Goal: Task Accomplishment & Management: Manage account settings

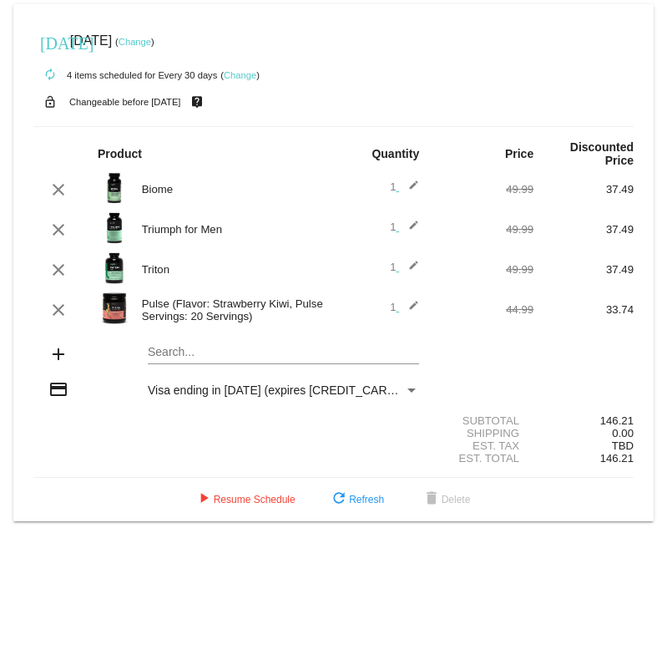
click at [120, 180] on img at bounding box center [114, 187] width 33 height 33
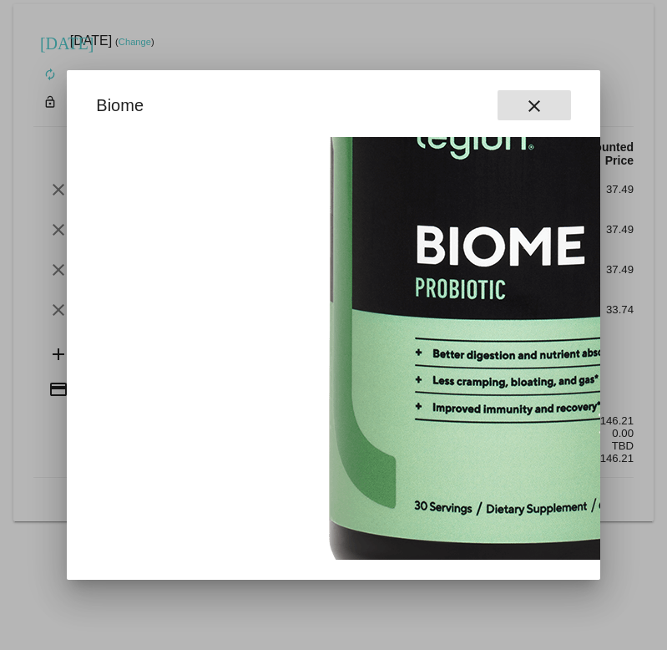
scroll to position [337, 0]
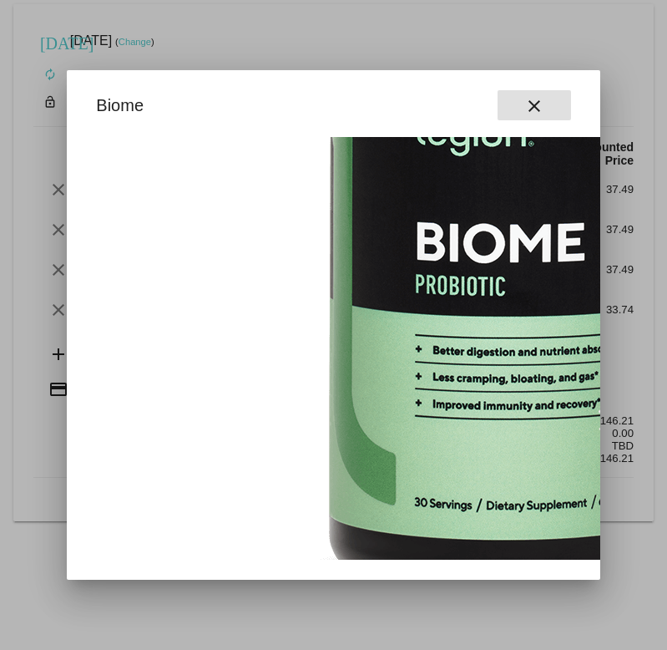
click at [546, 107] on button "close" at bounding box center [534, 105] width 73 height 30
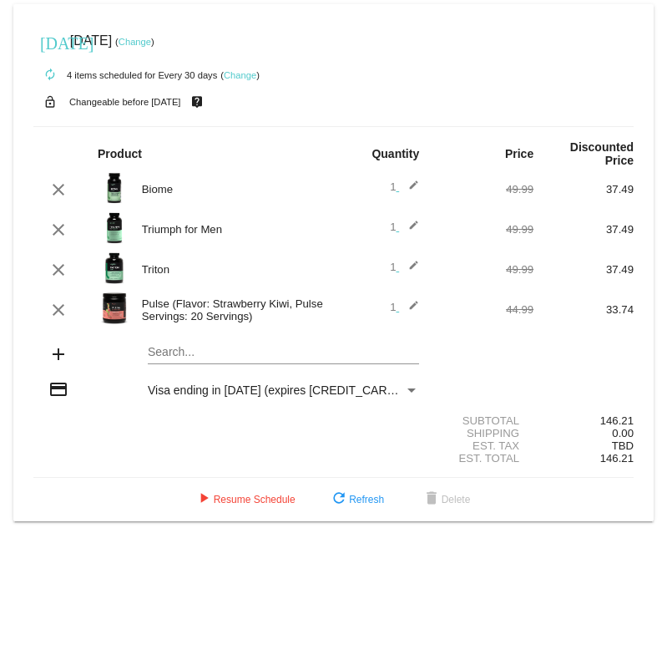
click at [413, 180] on mat-icon "edit" at bounding box center [409, 190] width 20 height 20
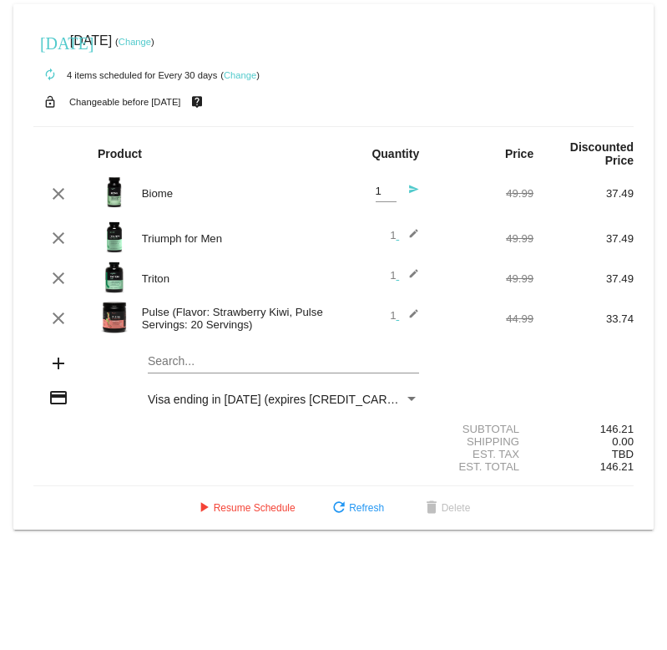
click at [136, 187] on div "Biome" at bounding box center [234, 193] width 200 height 13
click at [48, 184] on mat-icon "clear" at bounding box center [58, 194] width 20 height 20
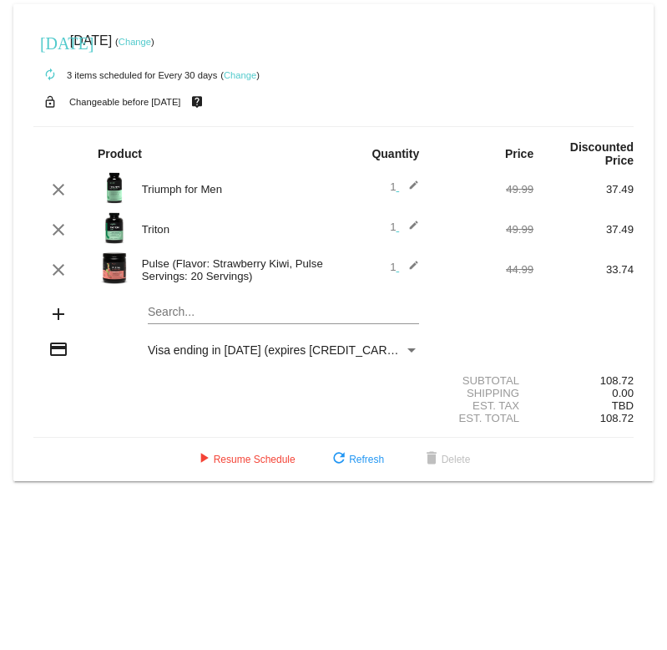
click at [183, 300] on mat-card "[DATE] [DATE] ( Change ) autorenew 3 items scheduled for Every 30 days ( Change…" at bounding box center [333, 242] width 640 height 477
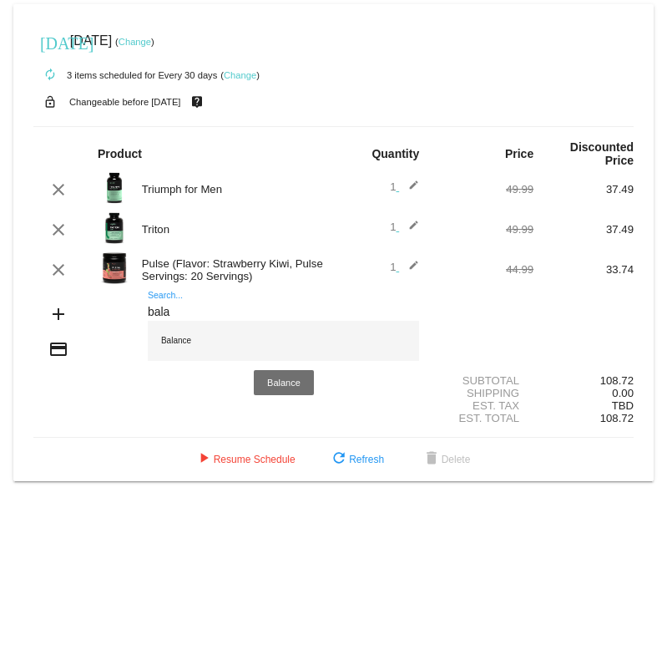
type input "bala"
click at [232, 336] on div "Balance" at bounding box center [283, 341] width 271 height 40
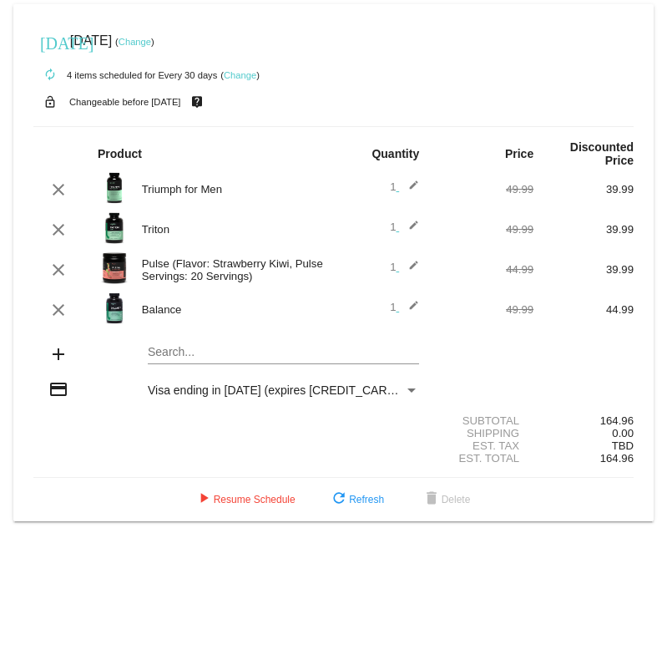
click at [230, 339] on mat-card "[DATE] [DATE] ( Change ) autorenew 4 items scheduled for Every 30 days ( Change…" at bounding box center [333, 262] width 640 height 517
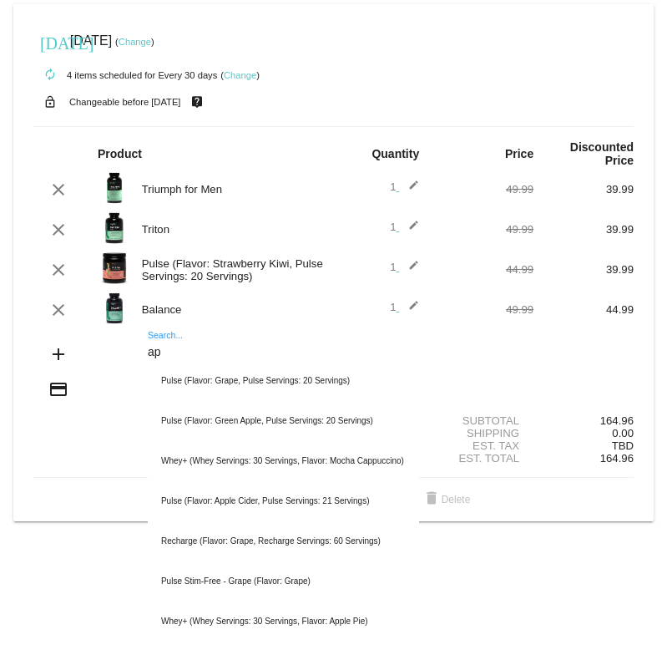
type input "a"
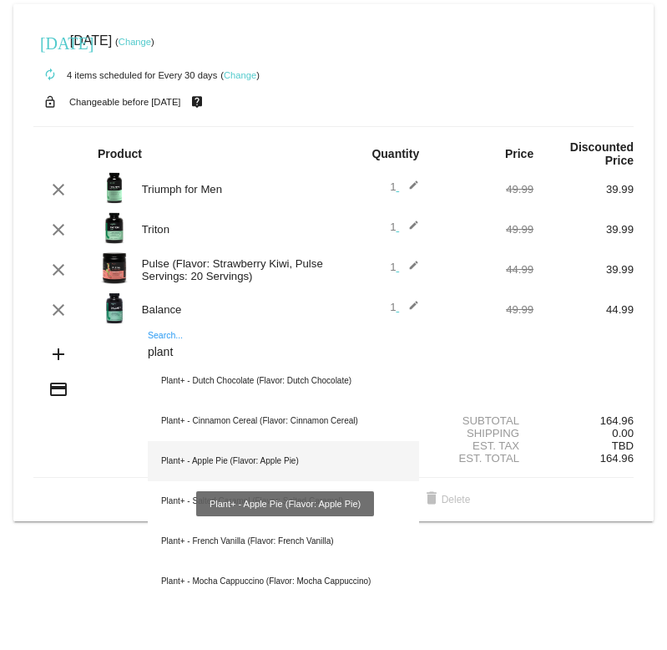
type input "plant"
click at [290, 458] on div "Plant+ - Apple Pie (Flavor: Apple Pie)" at bounding box center [283, 461] width 271 height 40
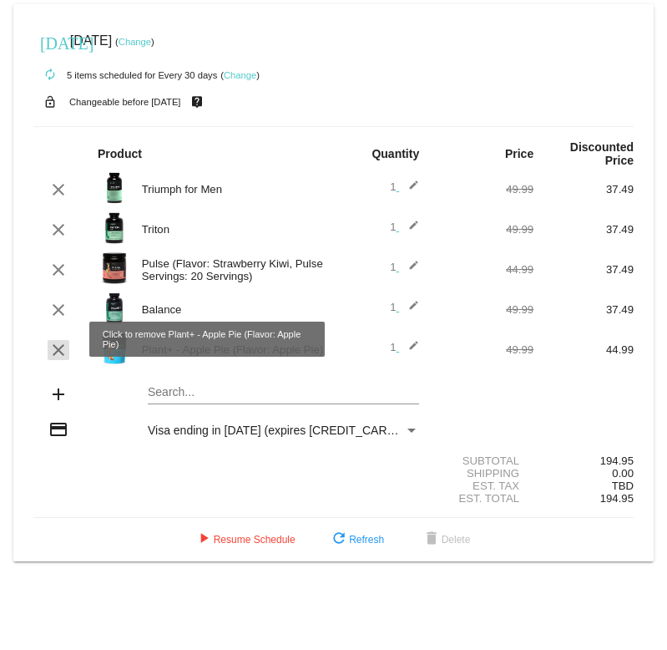
click at [57, 340] on mat-icon "clear" at bounding box center [58, 350] width 20 height 20
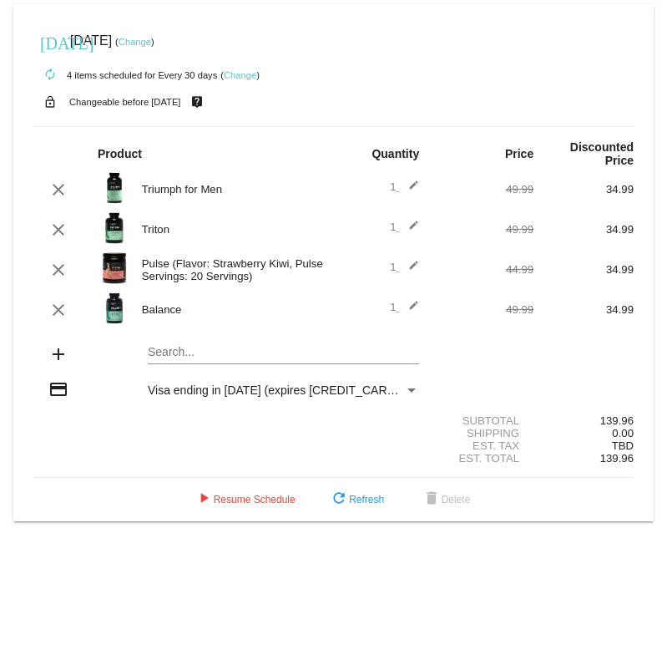
click at [172, 341] on mat-card "[DATE] [DATE] ( Change ) autorenew 4 items scheduled for Every 30 days ( Change…" at bounding box center [333, 262] width 640 height 517
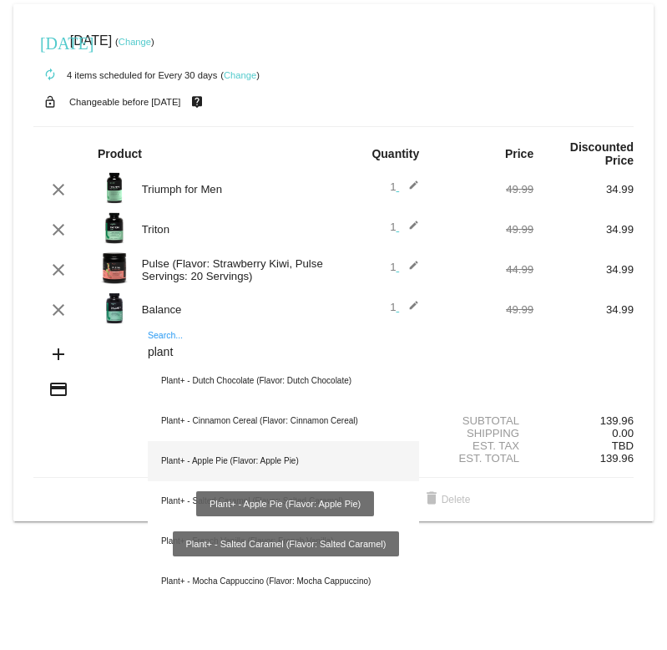
type input "plant"
click at [270, 450] on div "Plant+ - Apple Pie (Flavor: Apple Pie)" at bounding box center [283, 461] width 271 height 40
